Goal: Transaction & Acquisition: Obtain resource

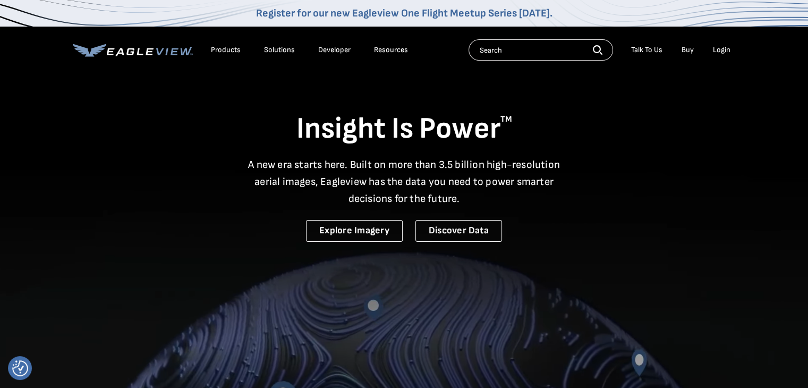
click at [690, 50] on link "Buy" at bounding box center [687, 50] width 12 height 10
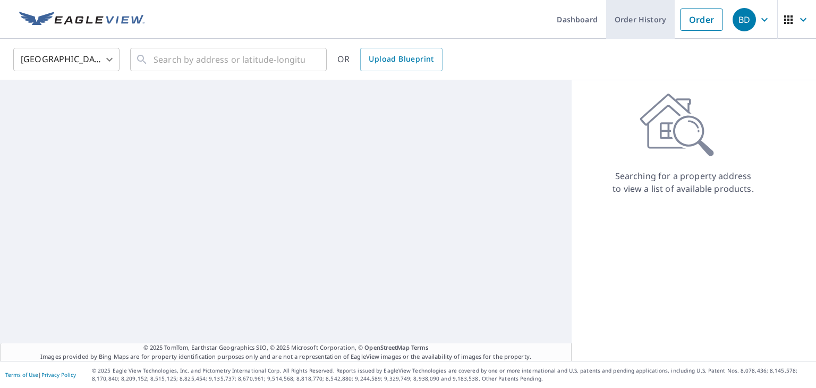
click at [633, 23] on link "Order History" at bounding box center [640, 19] width 68 height 39
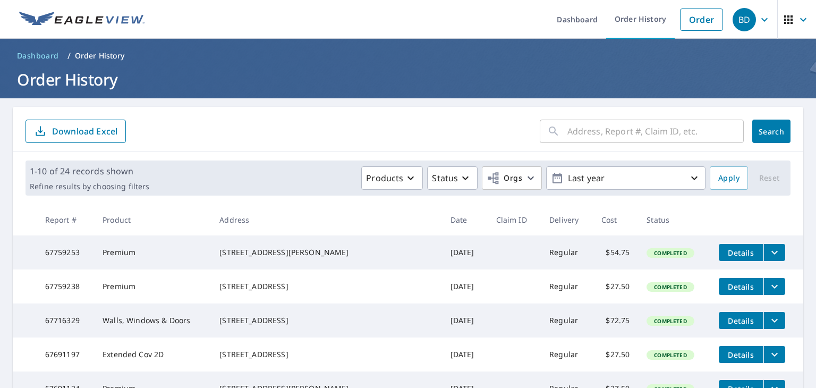
click at [541, 262] on td "Regular" at bounding box center [567, 252] width 52 height 34
click at [768, 253] on icon "filesDropdownBtn-67759253" at bounding box center [774, 252] width 13 height 13
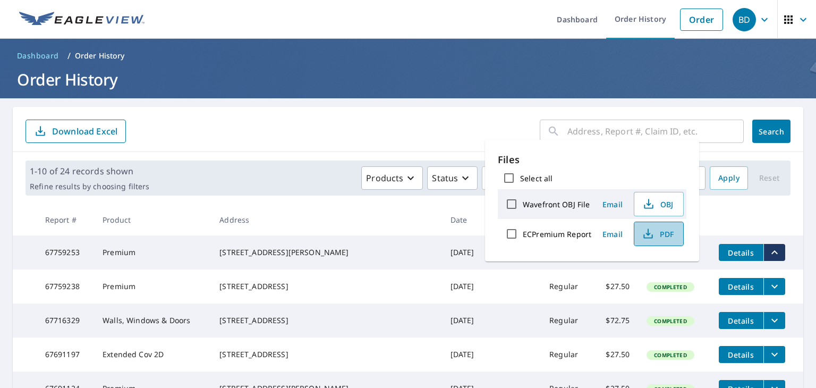
click at [657, 237] on span "PDF" at bounding box center [657, 233] width 34 height 13
